Goal: Task Accomplishment & Management: Manage account settings

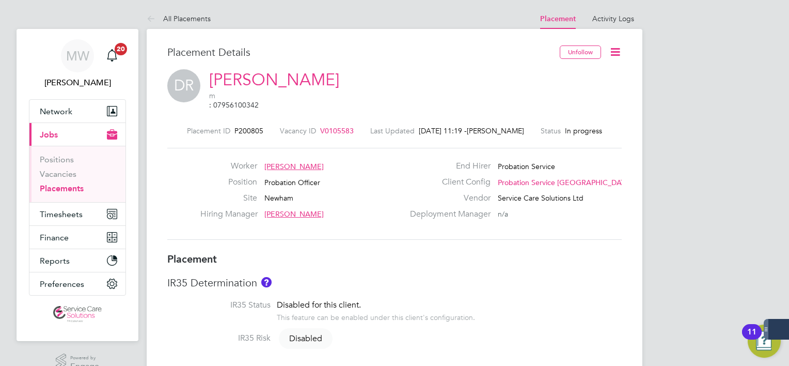
click at [616, 47] on icon at bounding box center [615, 51] width 13 height 13
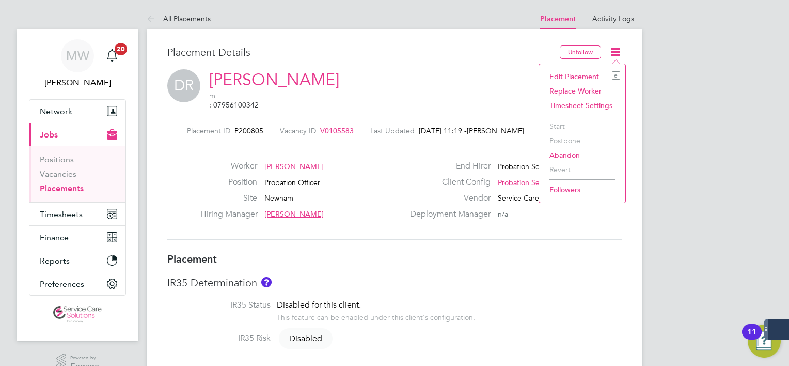
click at [580, 72] on li "Edit Placement e" at bounding box center [582, 76] width 76 height 14
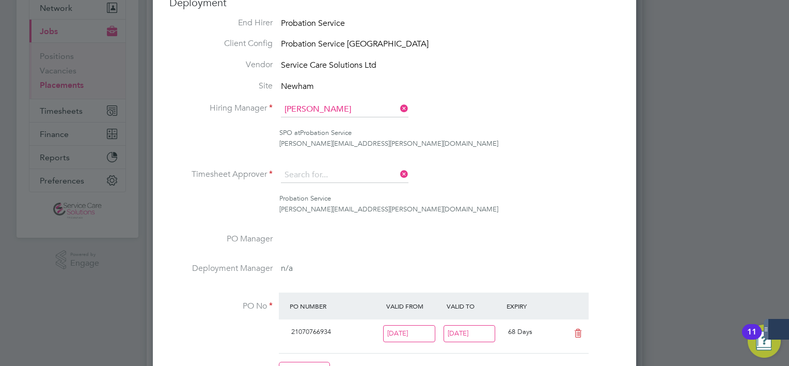
click at [398, 178] on li "Timesheet Approver" at bounding box center [394, 180] width 450 height 26
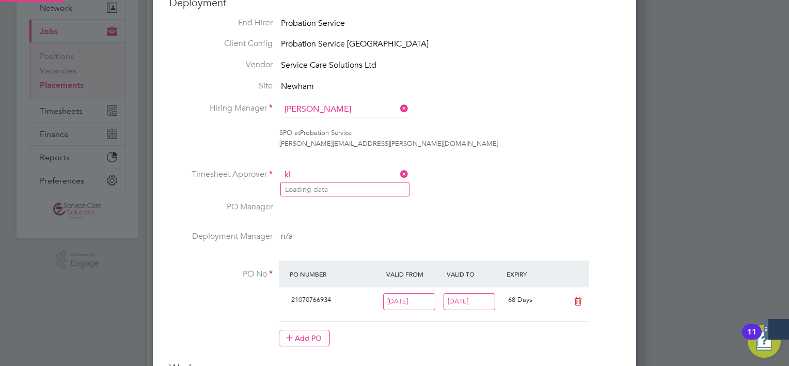
type input "k"
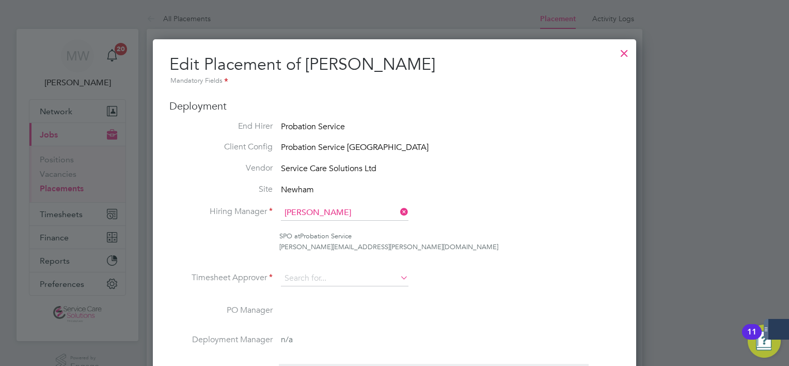
click at [619, 52] on div at bounding box center [624, 50] width 19 height 19
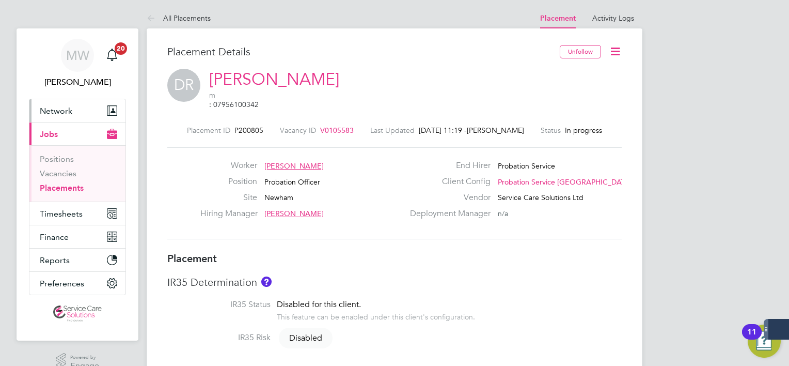
click at [73, 108] on button "Network" at bounding box center [77, 110] width 96 height 23
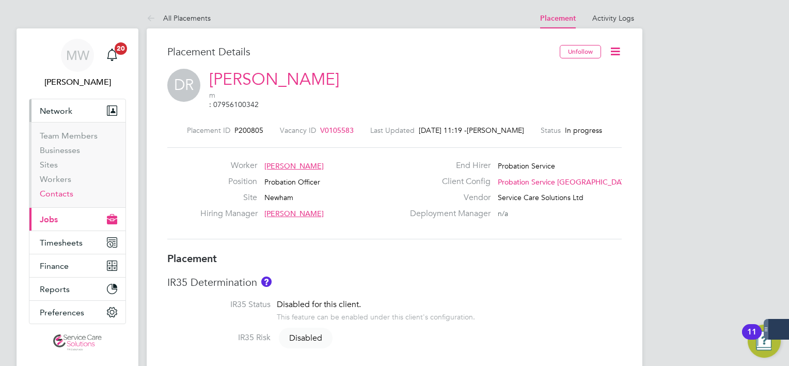
click at [65, 196] on link "Contacts" at bounding box center [57, 193] width 34 height 10
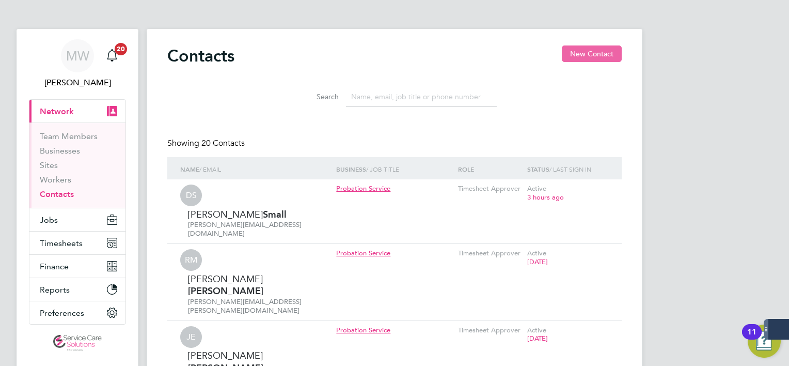
click at [581, 55] on button "New Contact" at bounding box center [592, 53] width 60 height 17
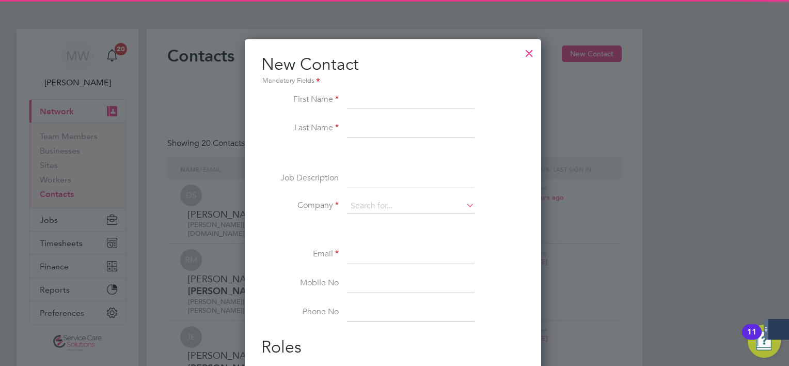
click at [359, 102] on input at bounding box center [411, 100] width 128 height 19
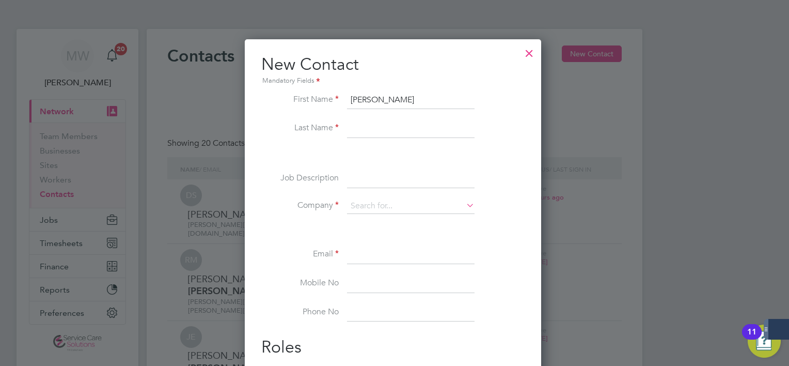
type input "Katie"
click at [360, 122] on input at bounding box center [411, 128] width 128 height 19
type input "Harris"
click at [368, 198] on input at bounding box center [411, 205] width 128 height 15
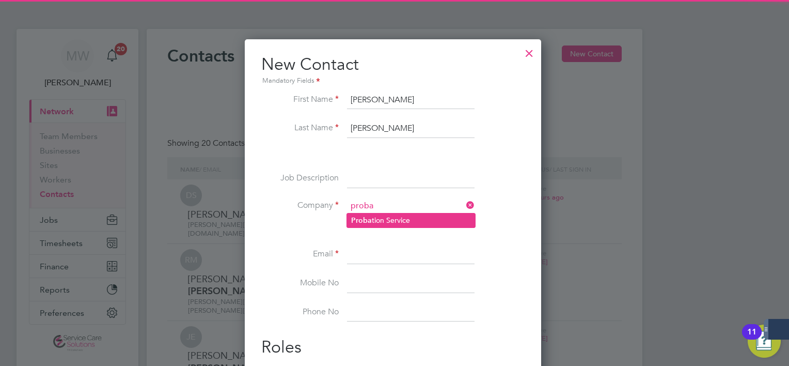
click at [430, 219] on li "Proba tion Service" at bounding box center [411, 220] width 128 height 14
type input "Probation Service"
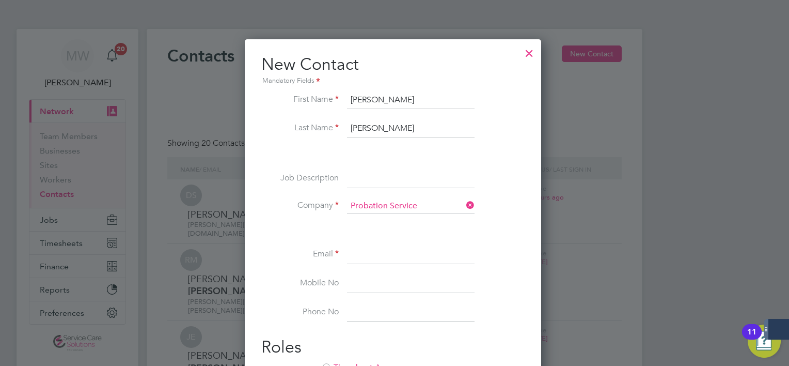
click at [400, 245] on input at bounding box center [411, 254] width 128 height 19
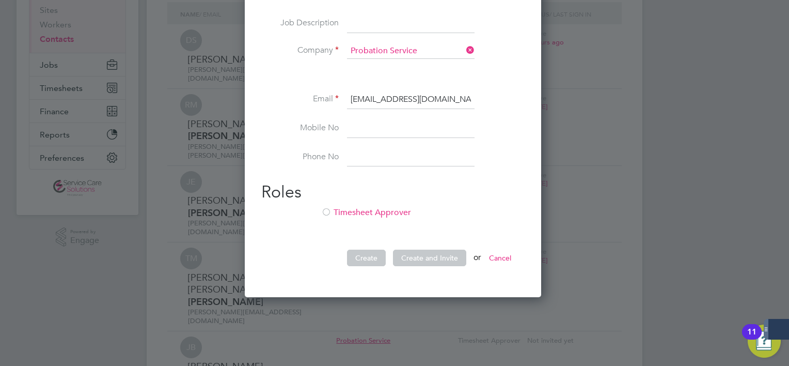
type input "katie.harris4@justice.gov.uk"
click at [368, 218] on li "Timesheet Approver" at bounding box center [392, 217] width 263 height 21
click at [433, 257] on button "Create and Invite" at bounding box center [429, 257] width 73 height 17
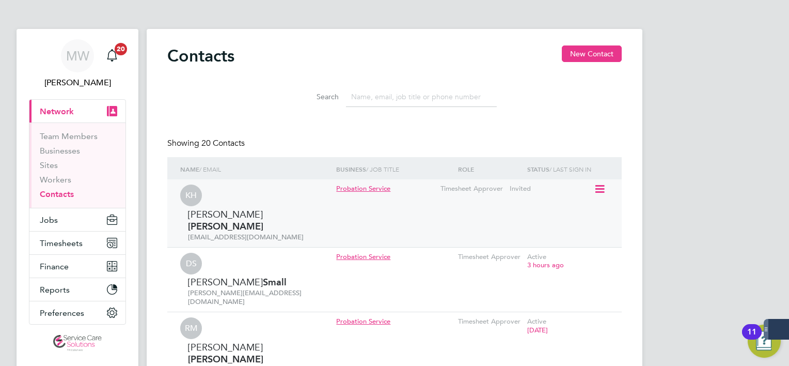
click at [599, 191] on icon at bounding box center [599, 189] width 10 height 12
click at [574, 230] on li "Invite contact to platform" at bounding box center [555, 233] width 98 height 14
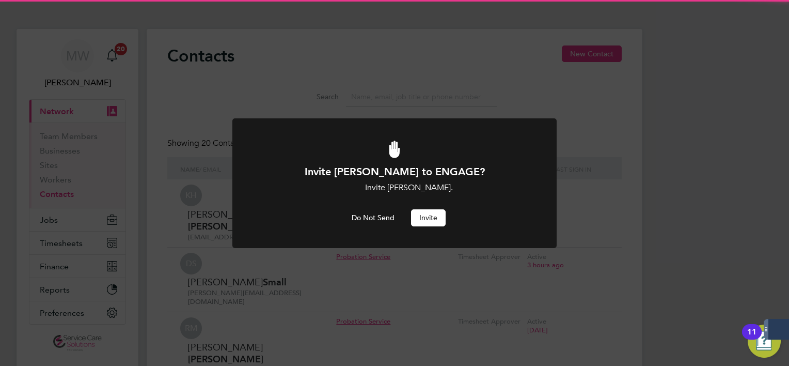
click at [435, 212] on button "Invite" at bounding box center [428, 217] width 35 height 17
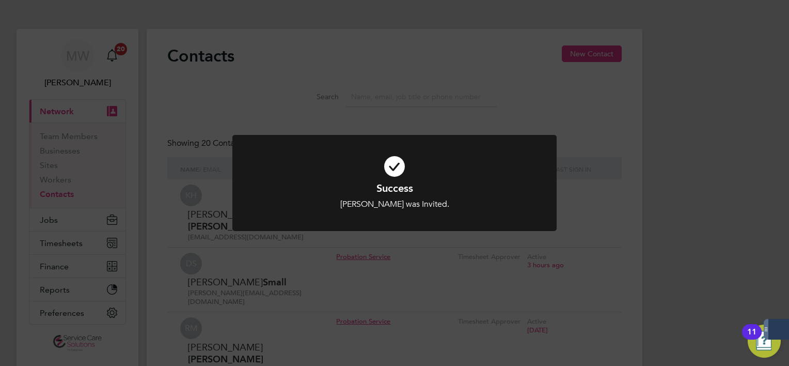
click at [62, 225] on div "Success Katie Harris was Invited. Cancel Okay" at bounding box center [394, 183] width 789 height 366
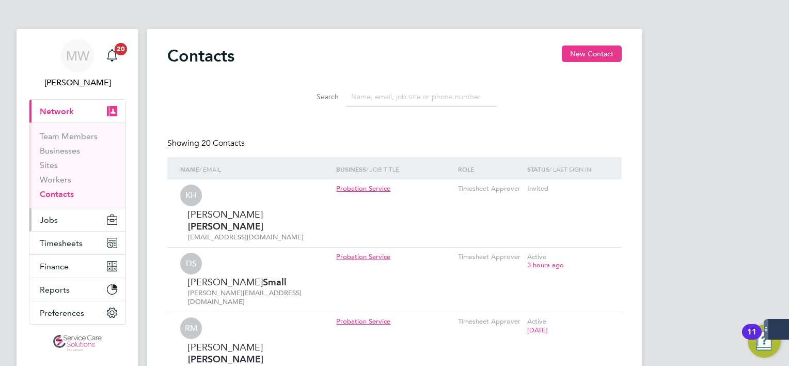
click at [58, 226] on button "Jobs" at bounding box center [77, 219] width 96 height 23
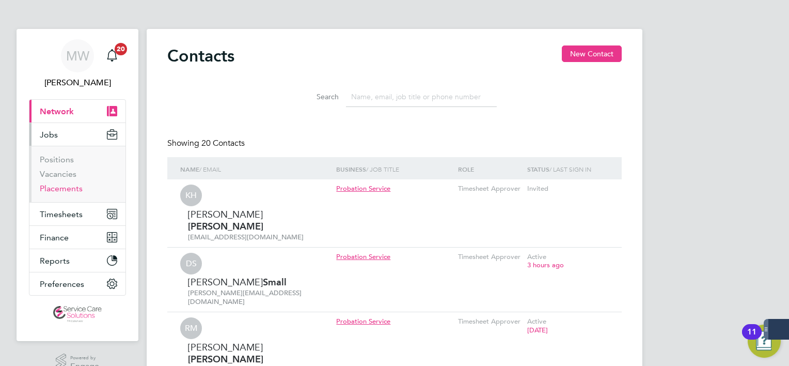
click at [66, 185] on link "Placements" at bounding box center [61, 188] width 43 height 10
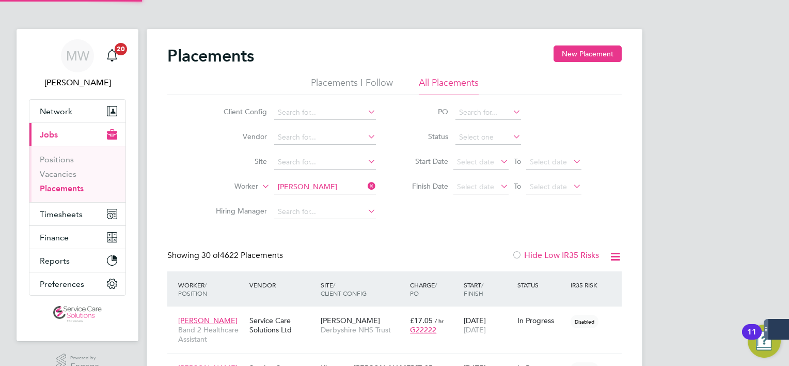
click at [338, 201] on b "Roye" at bounding box center [368, 200] width 60 height 9
type input "Dionne Roye"
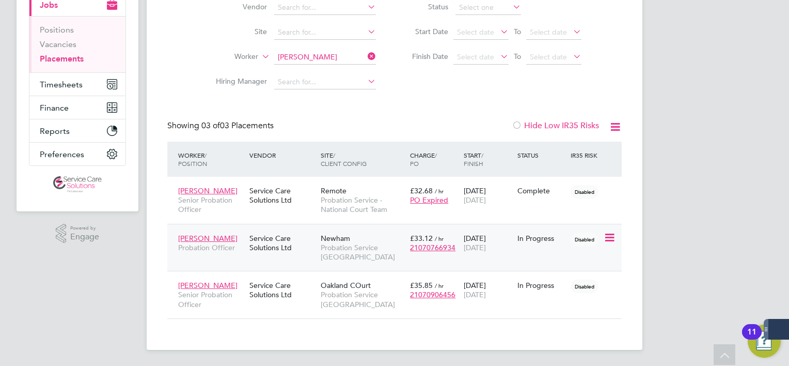
click at [362, 257] on span "Probation Service London" at bounding box center [363, 252] width 84 height 19
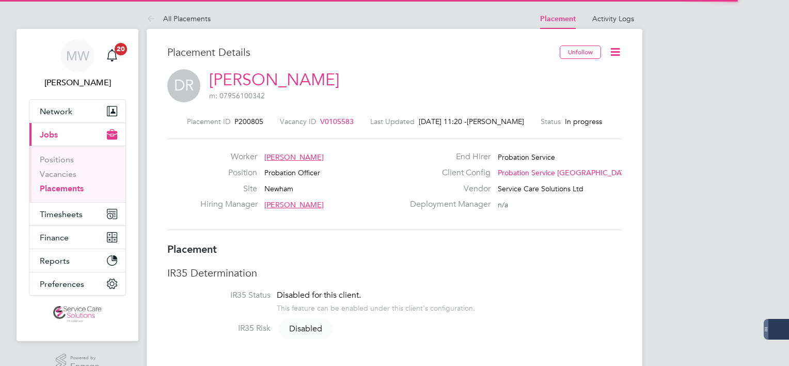
click at [619, 53] on icon at bounding box center [615, 51] width 13 height 13
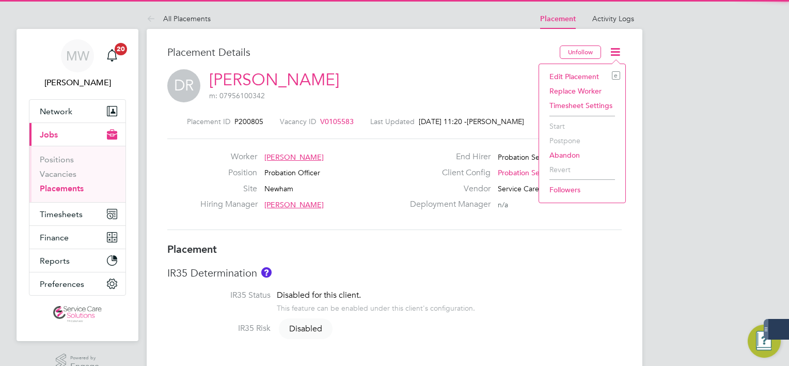
click at [583, 70] on li "Edit Placement e" at bounding box center [582, 76] width 76 height 14
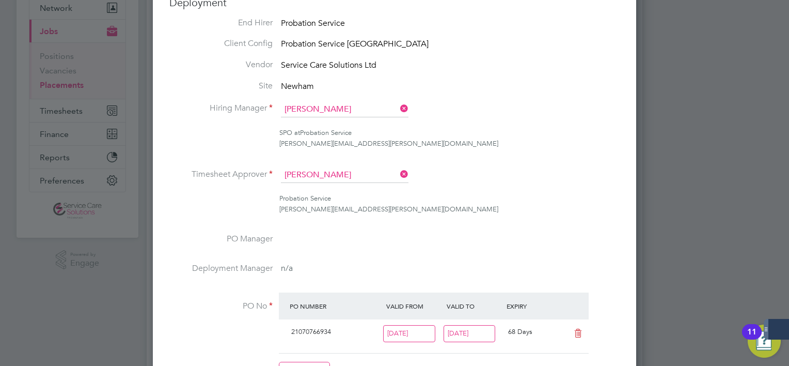
click at [398, 174] on icon at bounding box center [398, 174] width 0 height 14
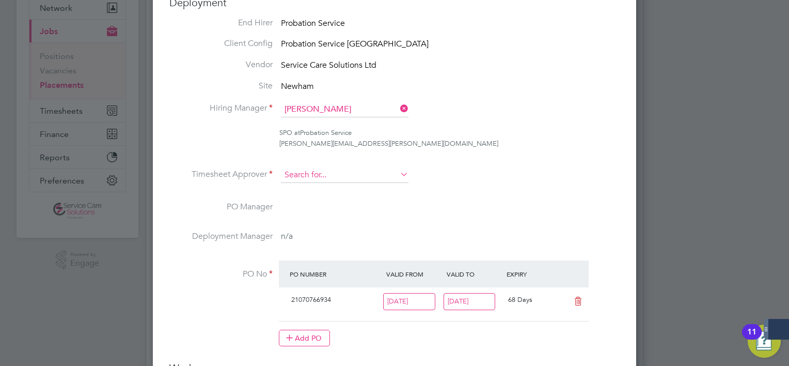
click at [364, 177] on input at bounding box center [345, 174] width 128 height 15
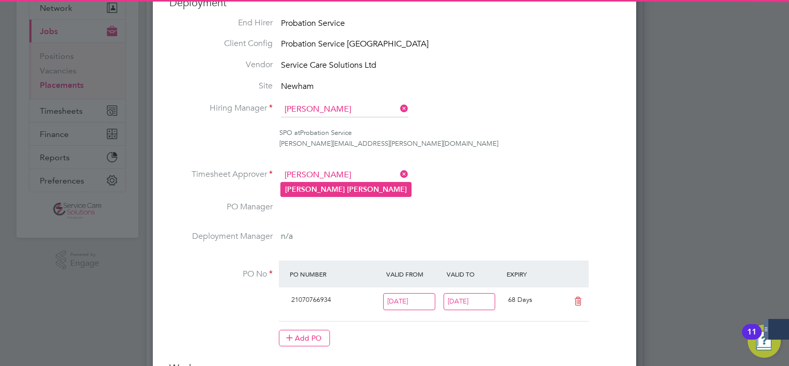
click at [359, 188] on li "Katie Harris" at bounding box center [346, 189] width 130 height 14
type input "Katie Harris"
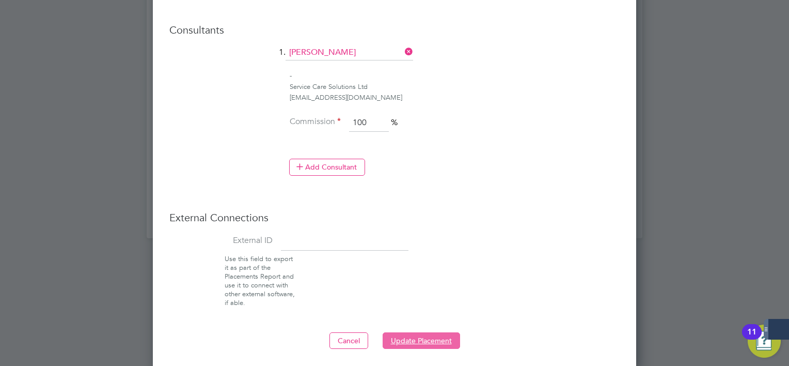
click at [434, 333] on button "Update Placement" at bounding box center [421, 340] width 77 height 17
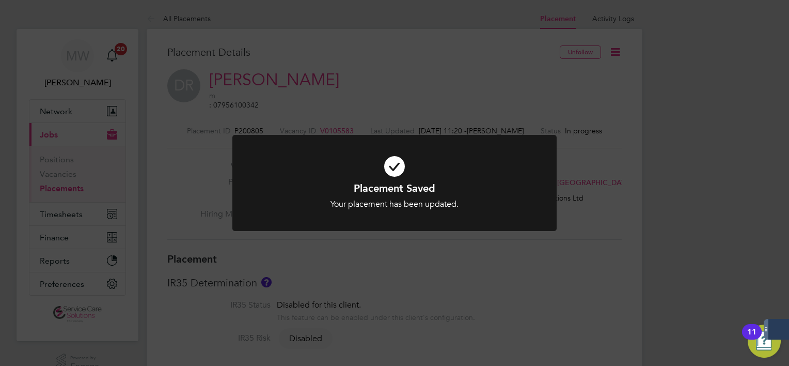
click at [99, 202] on div "Placement Saved Your placement has been updated. Cancel Okay" at bounding box center [394, 183] width 789 height 366
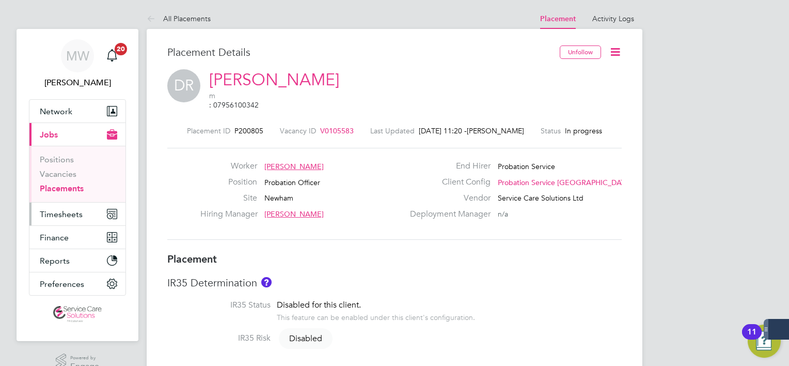
click at [80, 210] on span "Timesheets" at bounding box center [61, 214] width 43 height 10
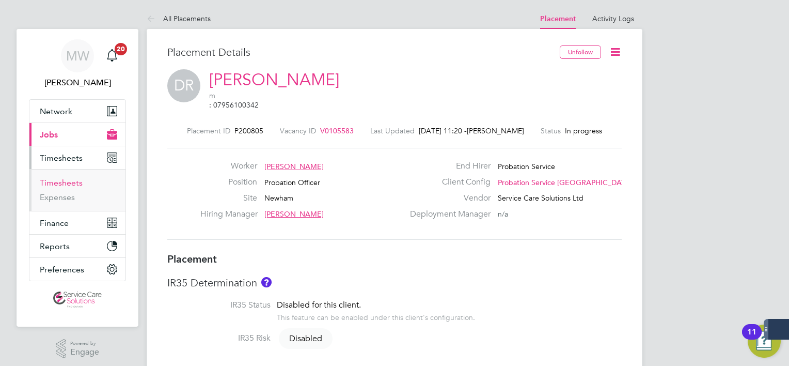
click at [76, 184] on link "Timesheets" at bounding box center [61, 183] width 43 height 10
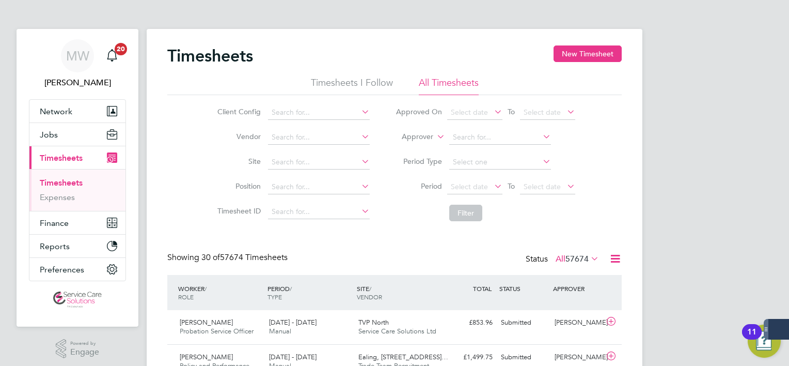
click at [419, 143] on li "Approver" at bounding box center [486, 137] width 206 height 25
click at [423, 139] on label "Approver" at bounding box center [410, 137] width 46 height 10
click at [412, 147] on li "Worker" at bounding box center [408, 148] width 51 height 13
click at [470, 134] on input at bounding box center [500, 137] width 102 height 14
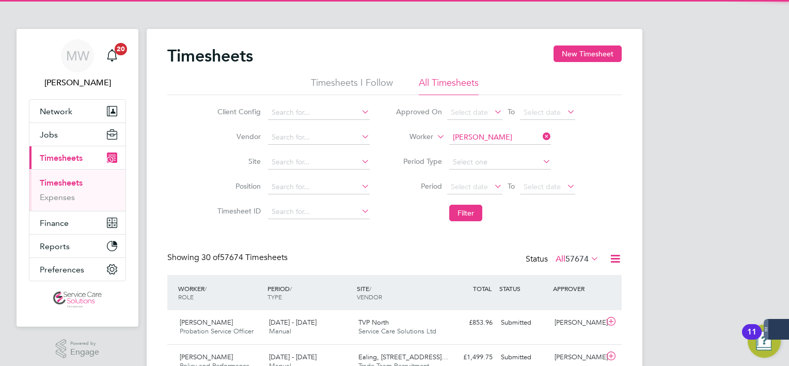
click at [512, 152] on b "Roye" at bounding box center [542, 151] width 60 height 9
type input "Dionne Roye"
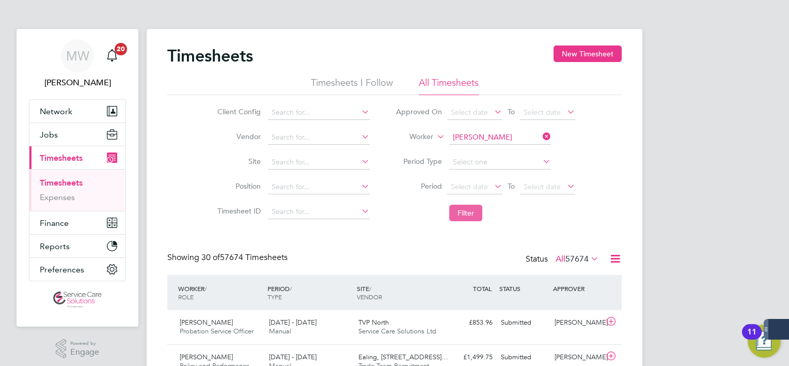
click at [465, 214] on button "Filter" at bounding box center [465, 212] width 33 height 17
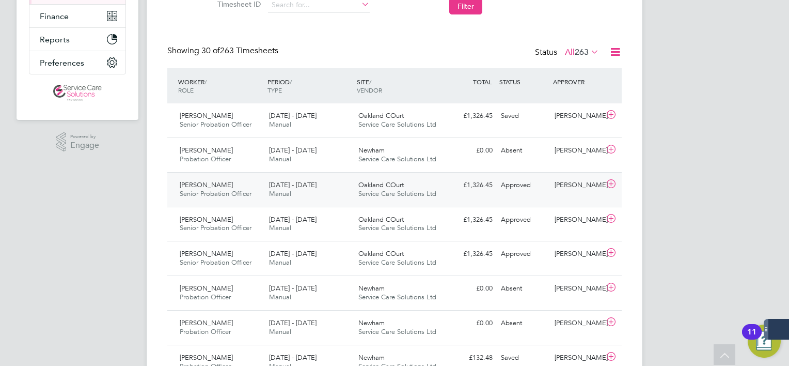
click at [390, 200] on div "Oakland COurt Service Care Solutions Ltd" at bounding box center [398, 190] width 89 height 26
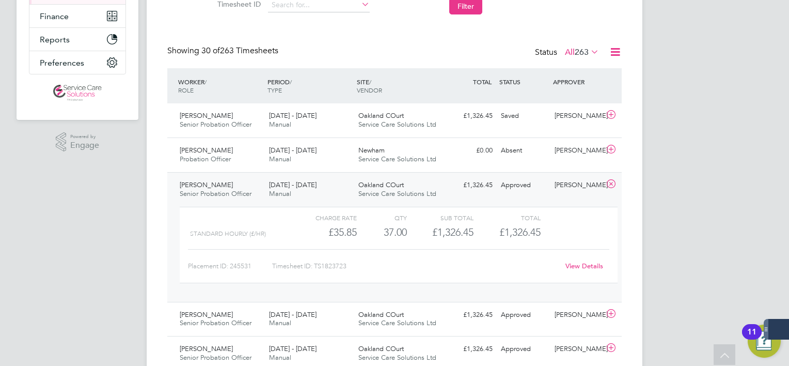
click at [589, 266] on link "View Details" at bounding box center [584, 265] width 38 height 9
click at [494, 184] on div "£1,326.45 Approved" at bounding box center [470, 185] width 54 height 17
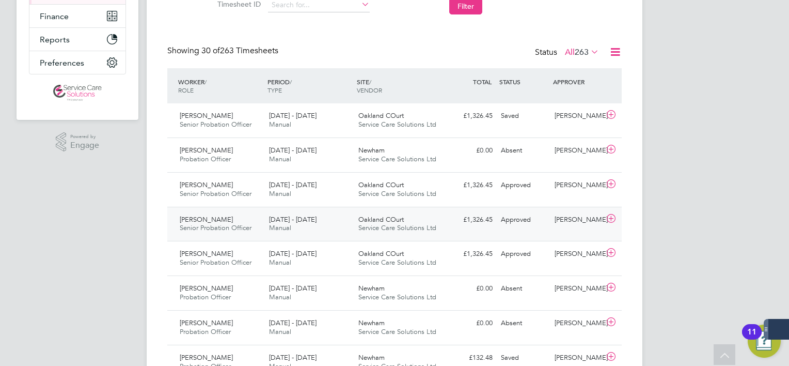
click at [474, 213] on div "£1,326.45 Approved" at bounding box center [470, 219] width 54 height 17
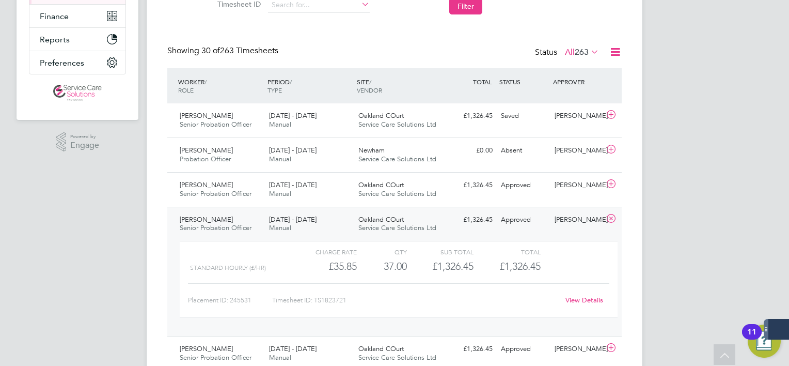
click at [585, 296] on link "View Details" at bounding box center [584, 299] width 38 height 9
click at [452, 230] on div "Dionne Roye Senior Probation Officer 15 - 21 Sep 2025 15 - 21 Sep 2025 Manual O…" at bounding box center [394, 272] width 454 height 130
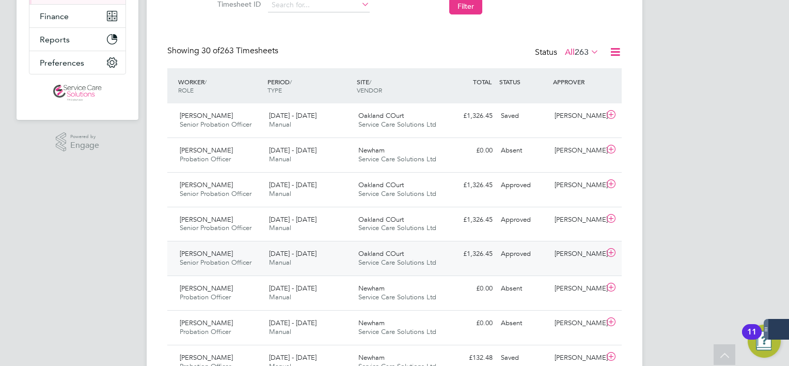
click at [387, 263] on span "Service Care Solutions Ltd" at bounding box center [397, 262] width 78 height 9
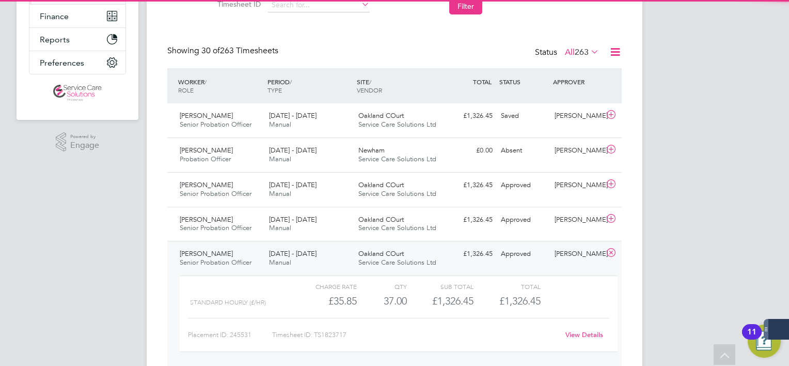
click at [574, 334] on link "View Details" at bounding box center [584, 334] width 38 height 9
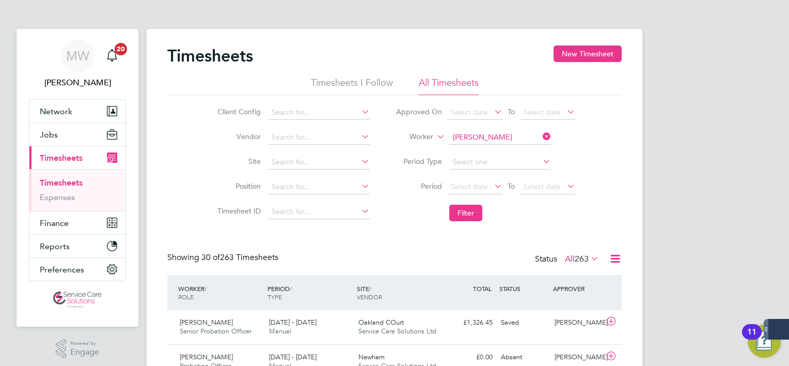
click at [541, 132] on icon at bounding box center [541, 136] width 0 height 14
click at [518, 141] on input at bounding box center [500, 137] width 102 height 14
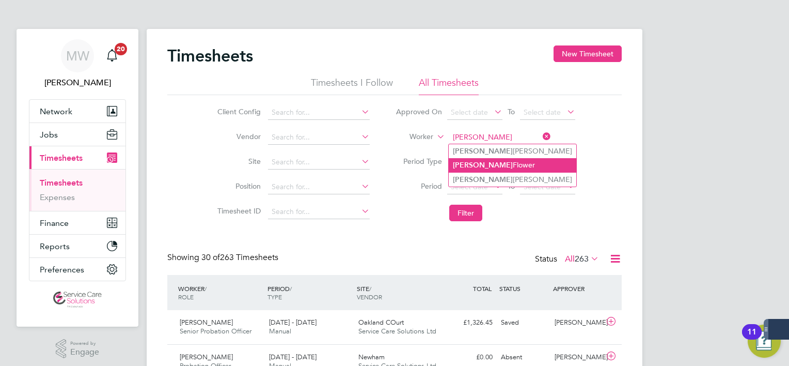
click at [500, 169] on li "Melanie Flower" at bounding box center [513, 165] width 128 height 14
type input "[PERSON_NAME]"
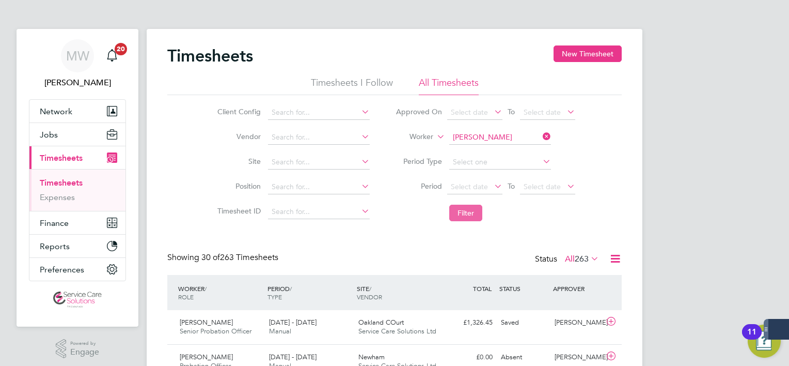
click at [464, 208] on button "Filter" at bounding box center [465, 212] width 33 height 17
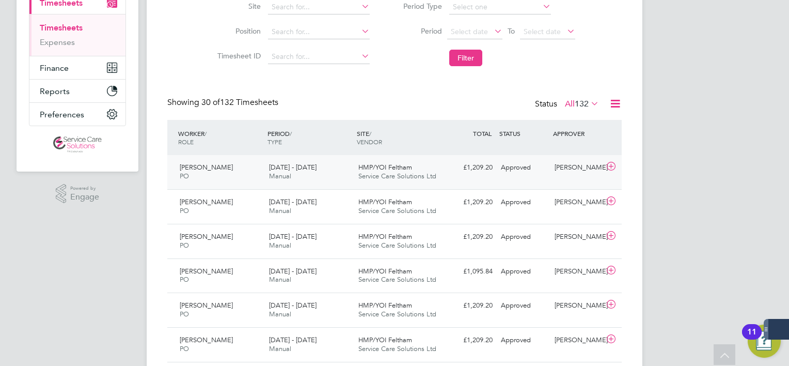
click at [380, 179] on span "Service Care Solutions Ltd" at bounding box center [397, 175] width 78 height 9
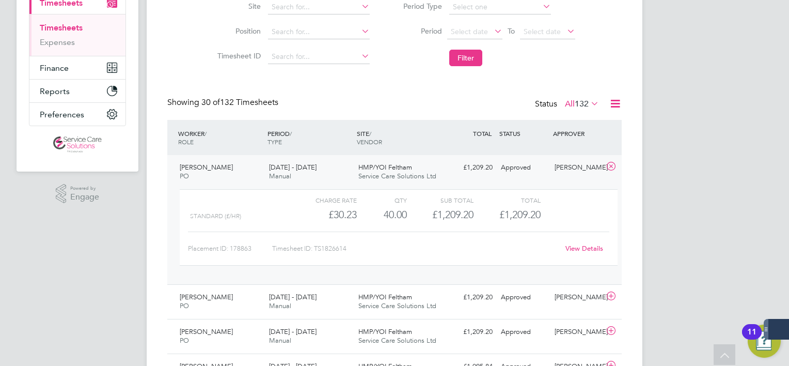
click at [369, 165] on span "HMP/YOI Feltham" at bounding box center [385, 167] width 54 height 9
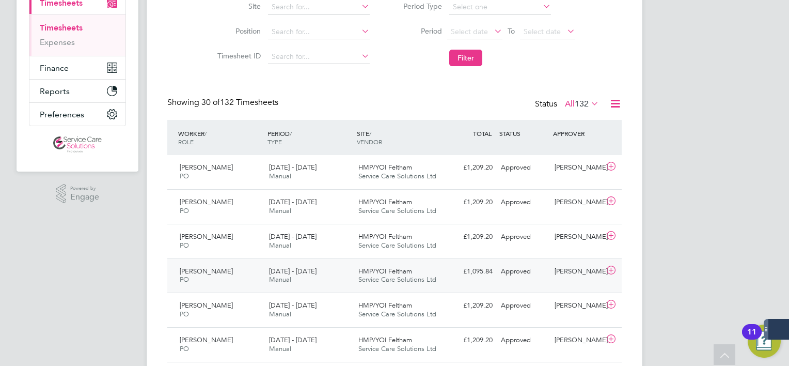
click at [391, 269] on span "HMP/YOI Feltham" at bounding box center [385, 270] width 54 height 9
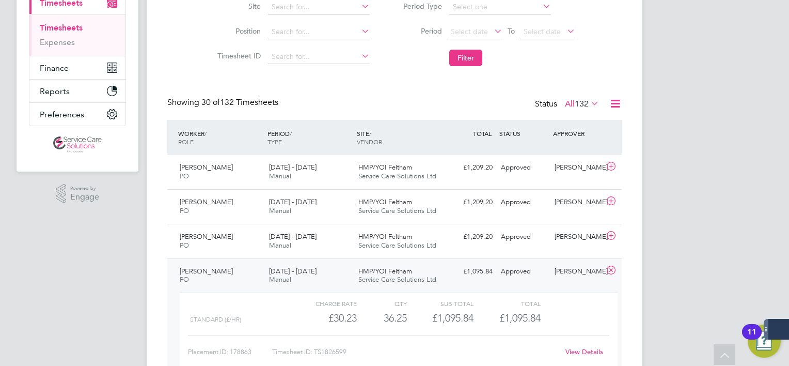
click at [580, 349] on link "View Details" at bounding box center [584, 351] width 38 height 9
click at [326, 274] on div "25 - 31 Aug 2025 Manual" at bounding box center [309, 276] width 89 height 26
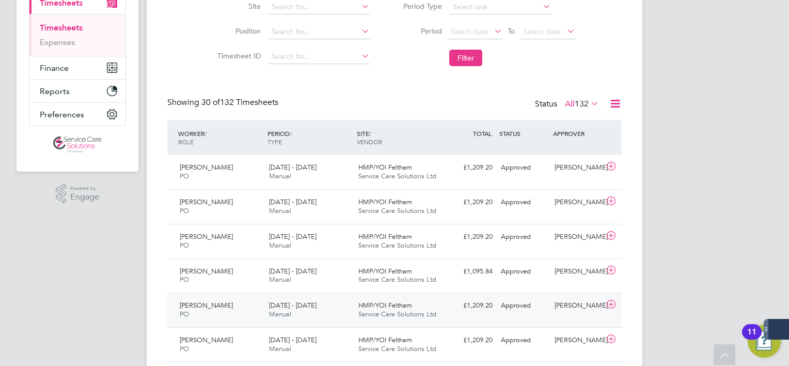
click at [316, 304] on span "18 - 24 Aug 2025" at bounding box center [293, 305] width 48 height 9
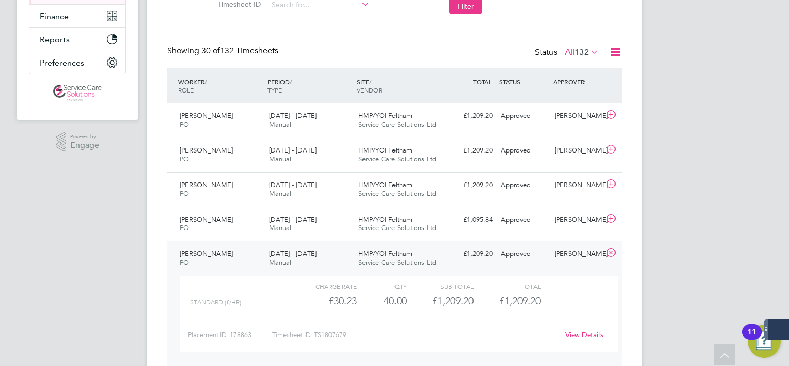
click at [584, 334] on link "View Details" at bounding box center [584, 334] width 38 height 9
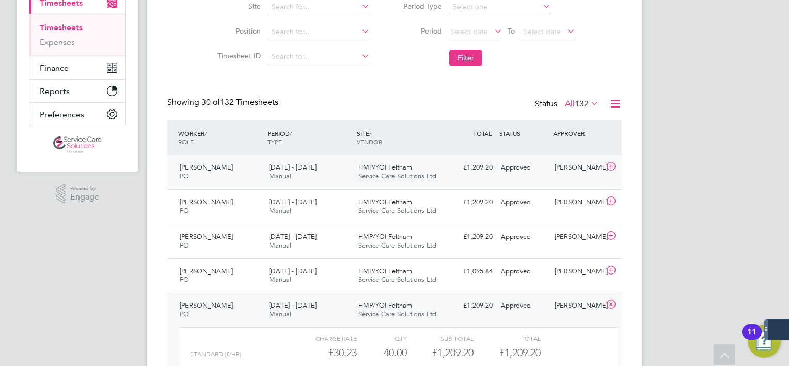
click at [409, 184] on div "Melanie Flower PO 15 - 21 Sep 2025 15 - 21 Sep 2025 Manual HMP/YOI Feltham Serv…" at bounding box center [394, 172] width 454 height 34
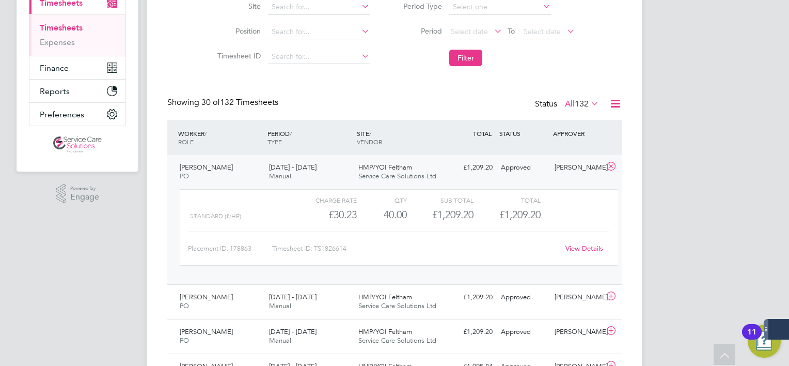
click at [582, 250] on link "View Details" at bounding box center [584, 248] width 38 height 9
click at [406, 162] on div "HMP/YOI Feltham Service Care Solutions Ltd" at bounding box center [398, 172] width 89 height 26
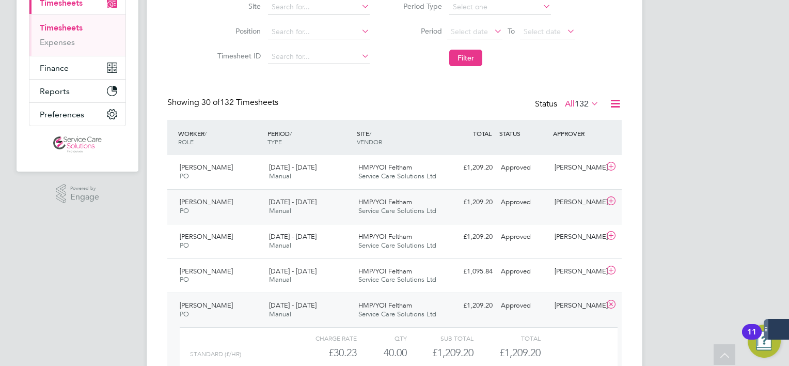
click at [393, 199] on span "HMP/YOI Feltham" at bounding box center [385, 201] width 54 height 9
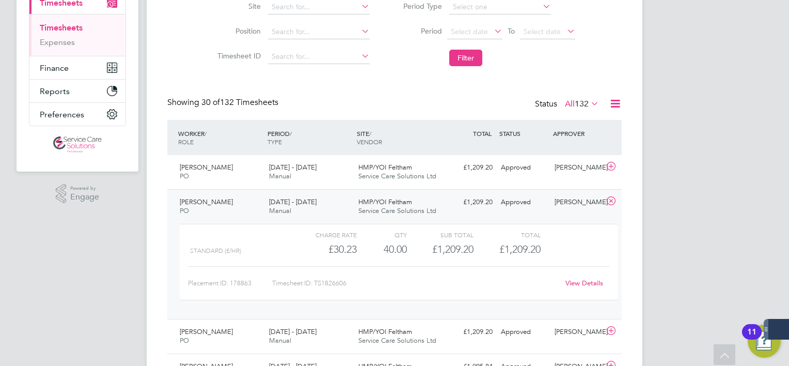
click at [566, 283] on link "View Details" at bounding box center [584, 282] width 38 height 9
click at [478, 198] on div "£1,209.20 Approved" at bounding box center [470, 202] width 54 height 17
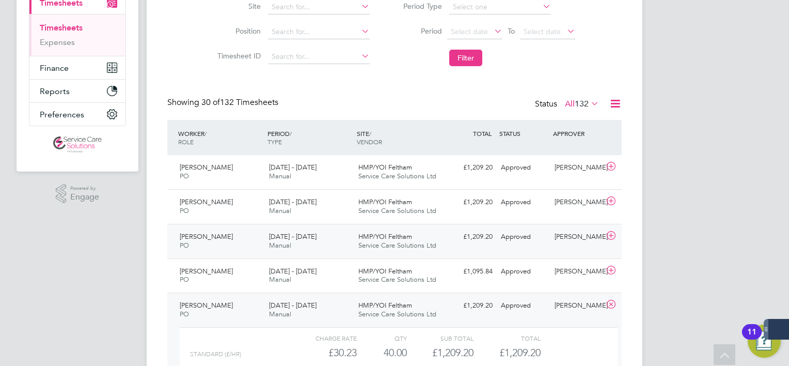
click at [475, 234] on div "£1,209.20 Approved" at bounding box center [470, 236] width 54 height 17
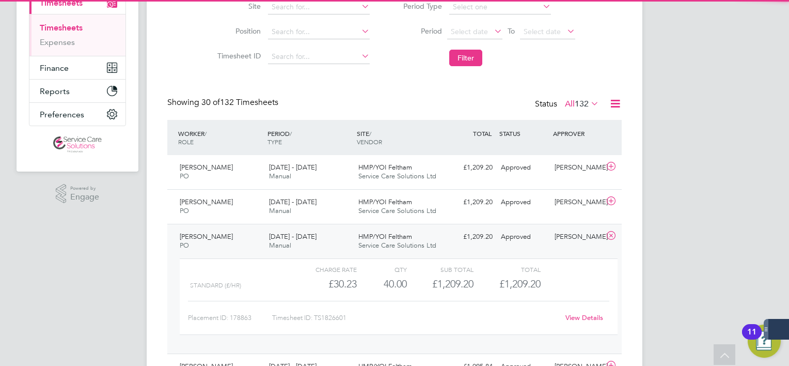
click at [585, 311] on div "View Details" at bounding box center [584, 317] width 51 height 17
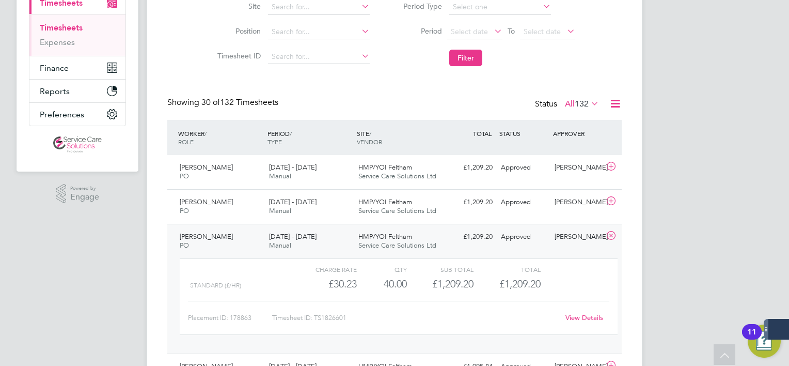
click at [582, 314] on link "View Details" at bounding box center [584, 317] width 38 height 9
click at [498, 229] on div "Approved" at bounding box center [524, 236] width 54 height 17
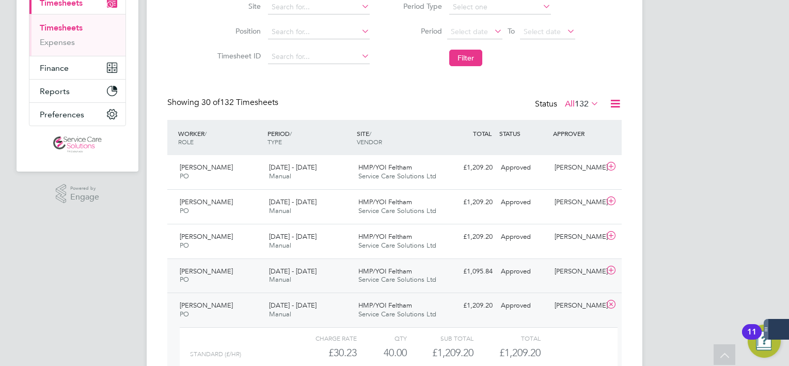
click at [502, 267] on div "Approved" at bounding box center [524, 271] width 54 height 17
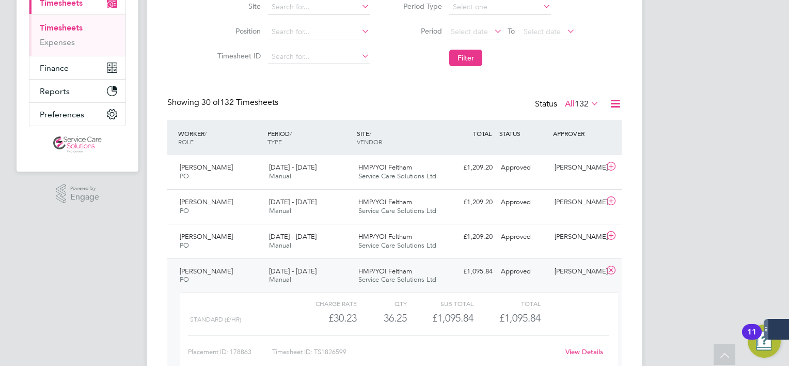
scroll to position [17, 100]
click at [576, 345] on div "View Details" at bounding box center [584, 351] width 51 height 17
click at [574, 350] on link "View Details" at bounding box center [584, 351] width 38 height 9
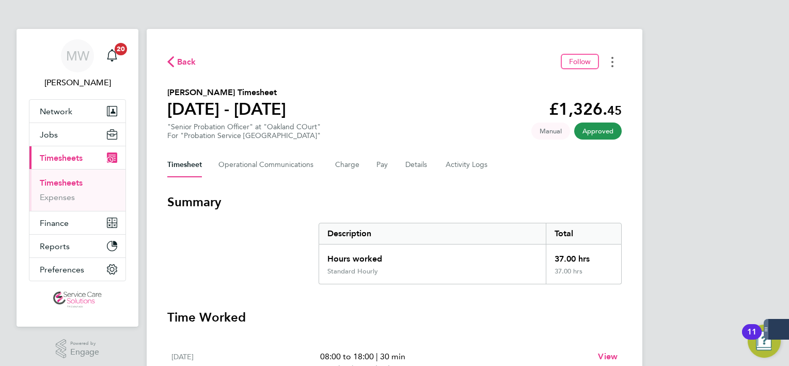
click at [616, 66] on button "Timesheets Menu" at bounding box center [612, 62] width 19 height 16
click at [590, 88] on link "Download timesheet" at bounding box center [560, 84] width 124 height 21
click at [403, 112] on section "Dionne Roye's Timesheet 08 - 14 Sept 2025 £1,326. 45 "Senior Probation Officer"…" at bounding box center [394, 113] width 454 height 54
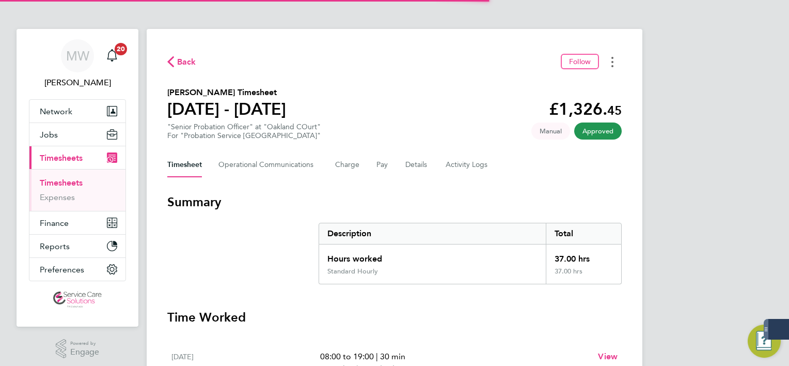
click at [610, 64] on button "Timesheets Menu" at bounding box center [612, 62] width 19 height 16
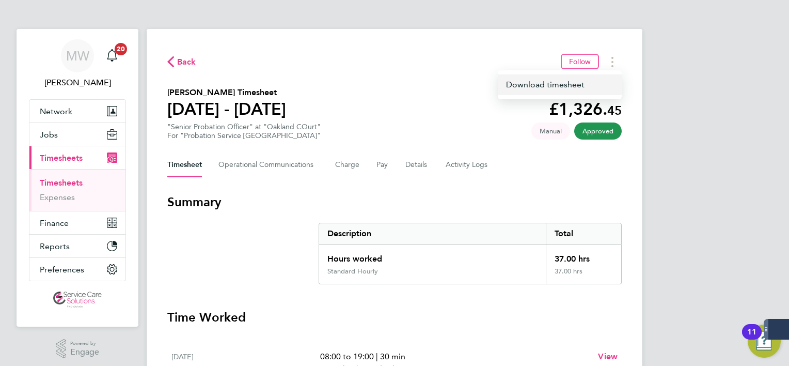
click at [587, 87] on link "Download timesheet" at bounding box center [560, 84] width 124 height 21
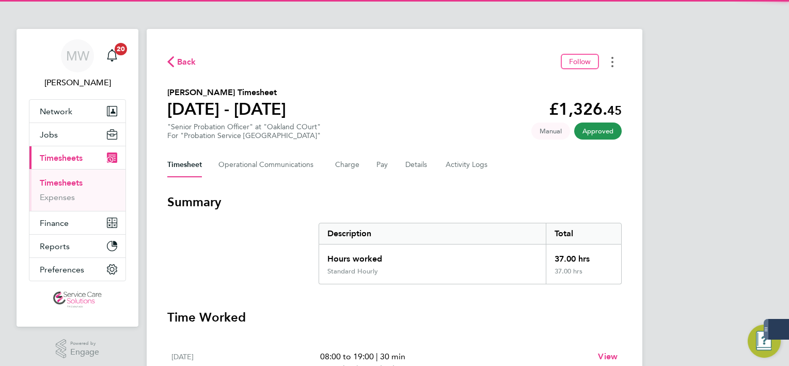
click at [611, 68] on button "Timesheets Menu" at bounding box center [612, 62] width 19 height 16
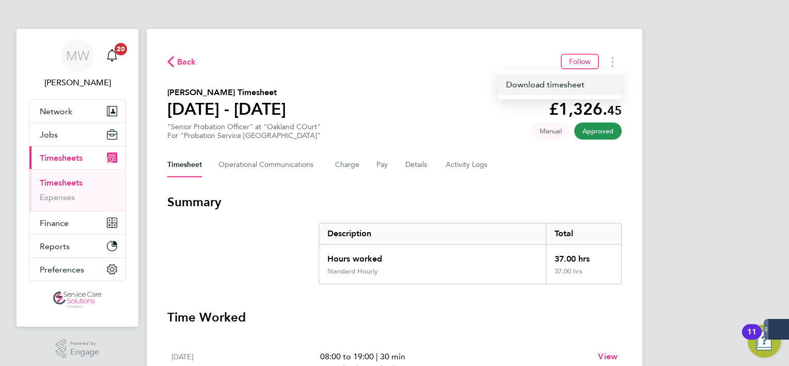
click at [582, 85] on link "Download timesheet" at bounding box center [560, 84] width 124 height 21
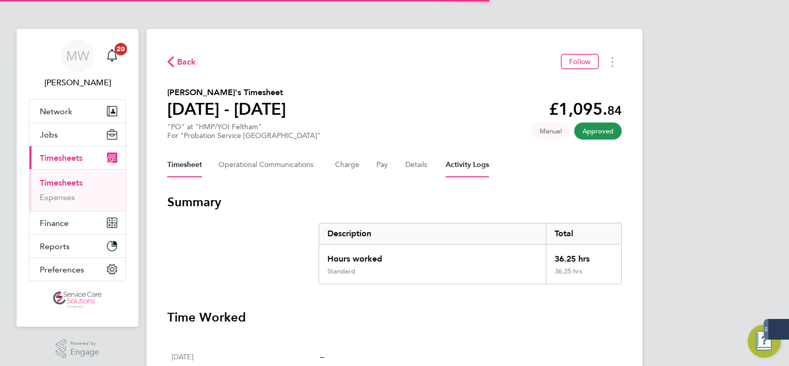
click at [479, 169] on Logs-tab "Activity Logs" at bounding box center [467, 164] width 43 height 25
drag, startPoint x: 459, startPoint y: 150, endPoint x: 460, endPoint y: 164, distance: 14.0
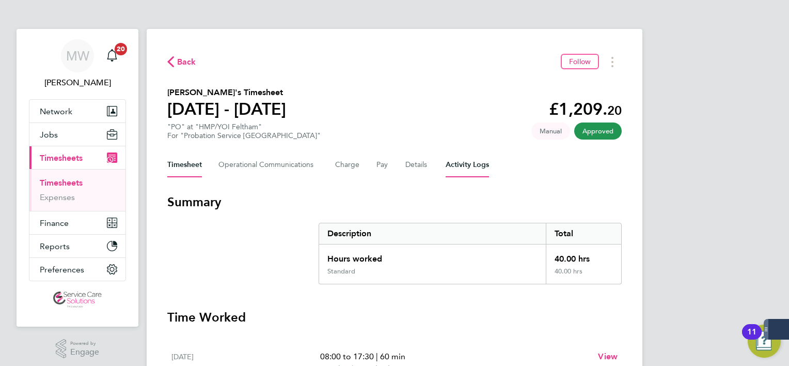
click at [460, 165] on Logs-tab "Activity Logs" at bounding box center [467, 164] width 43 height 25
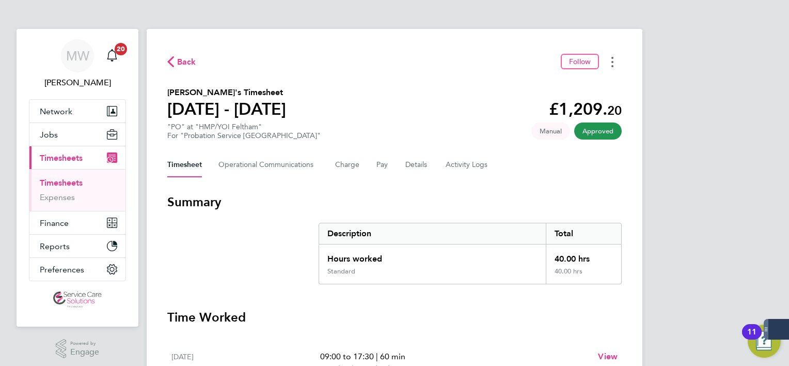
click at [613, 63] on button "Timesheets Menu" at bounding box center [612, 62] width 19 height 16
click at [596, 82] on link "Download timesheet" at bounding box center [560, 84] width 124 height 21
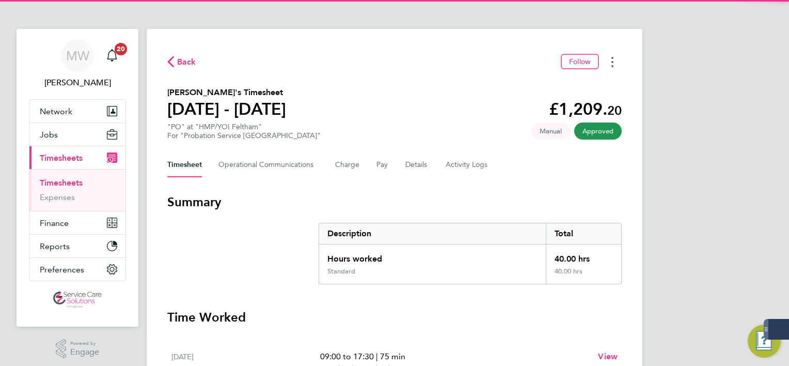
click at [620, 58] on button "Timesheets Menu" at bounding box center [612, 62] width 19 height 16
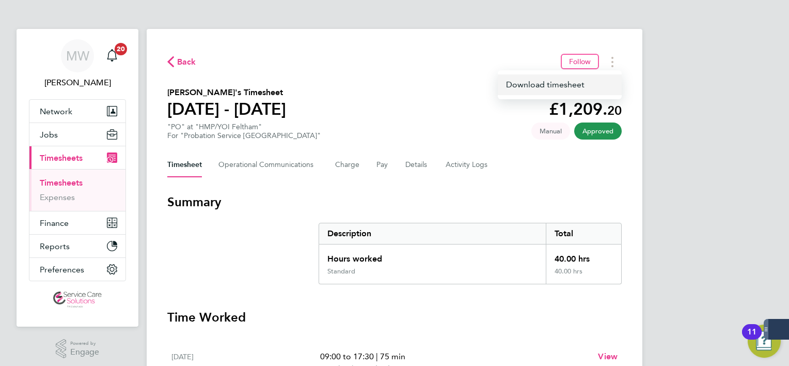
click at [574, 83] on link "Download timesheet" at bounding box center [560, 84] width 124 height 21
click at [615, 67] on button "Timesheets Menu" at bounding box center [612, 62] width 19 height 16
click at [590, 82] on link "Download timesheet" at bounding box center [560, 84] width 124 height 21
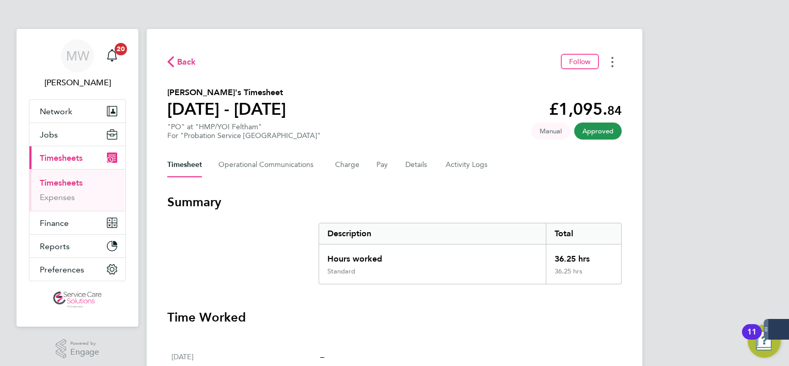
click at [607, 64] on button "Timesheets Menu" at bounding box center [612, 62] width 19 height 16
click at [583, 88] on link "Download timesheet" at bounding box center [560, 84] width 124 height 21
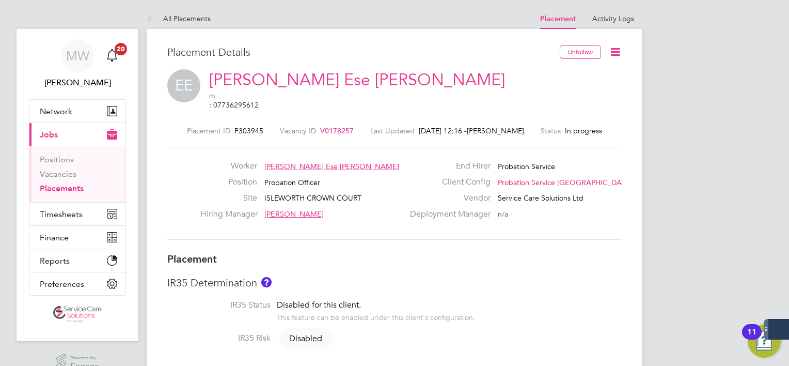
click at [616, 48] on icon at bounding box center [615, 51] width 13 height 13
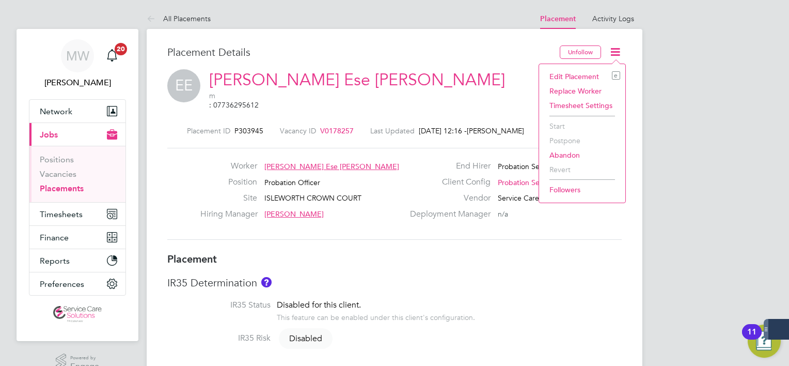
click at [588, 75] on li "Edit Placement e" at bounding box center [582, 76] width 76 height 14
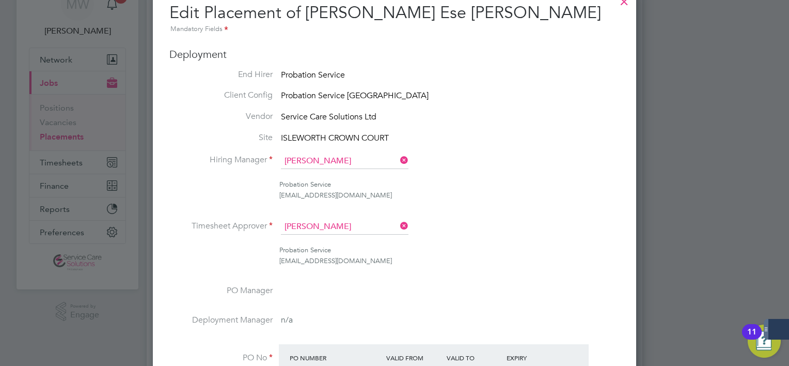
click at [398, 225] on icon at bounding box center [398, 225] width 0 height 14
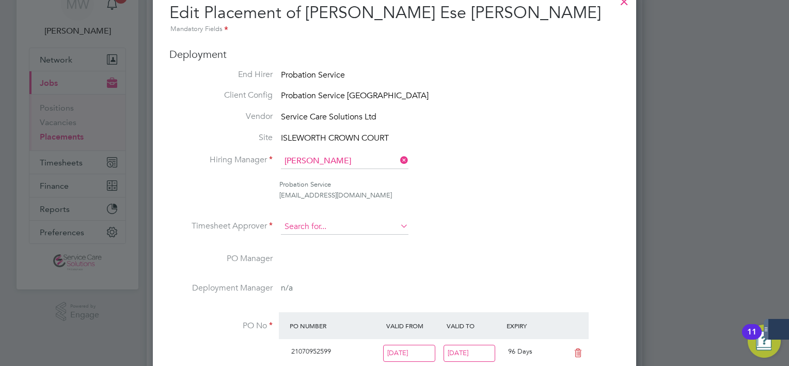
click at [361, 231] on input at bounding box center [345, 226] width 128 height 15
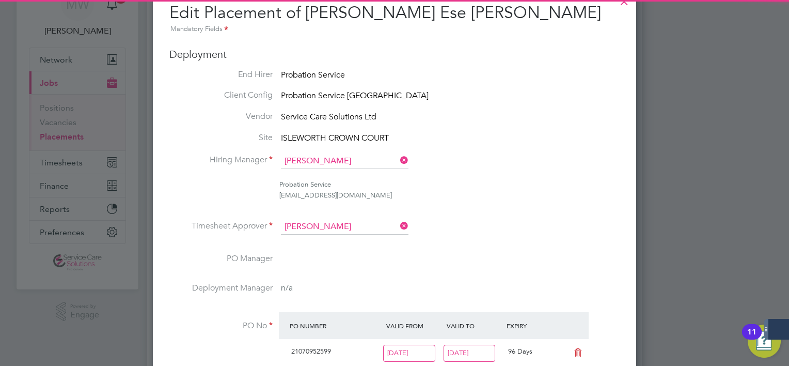
click at [360, 235] on li "Karen Anderson" at bounding box center [346, 241] width 130 height 14
type input "Karen Anderson"
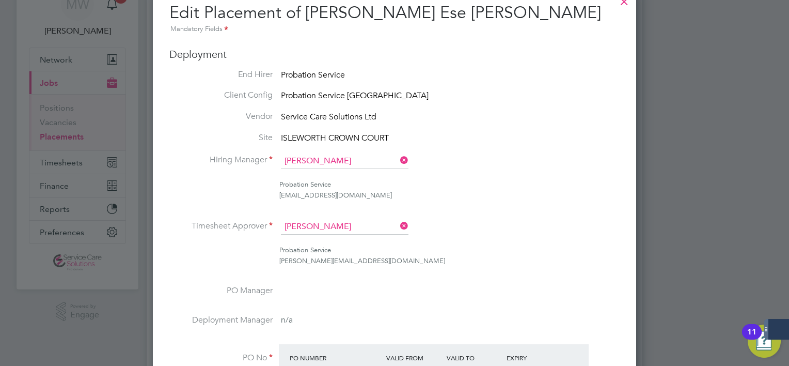
click at [502, 224] on li "Timesheet Approver Karen Anderson" at bounding box center [394, 232] width 450 height 26
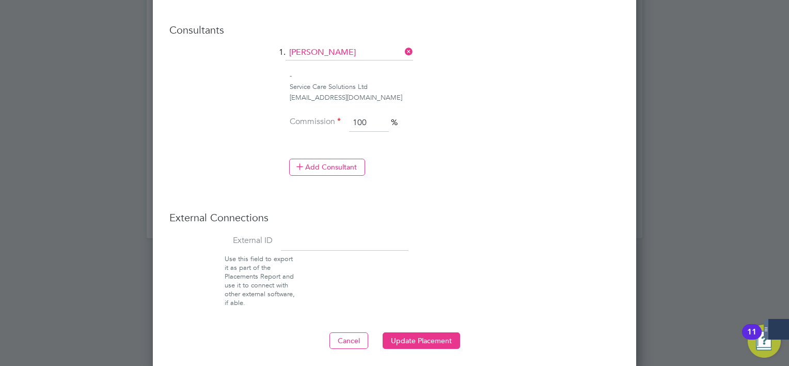
click at [430, 332] on button "Update Placement" at bounding box center [421, 340] width 77 height 17
